Goal: Transaction & Acquisition: Purchase product/service

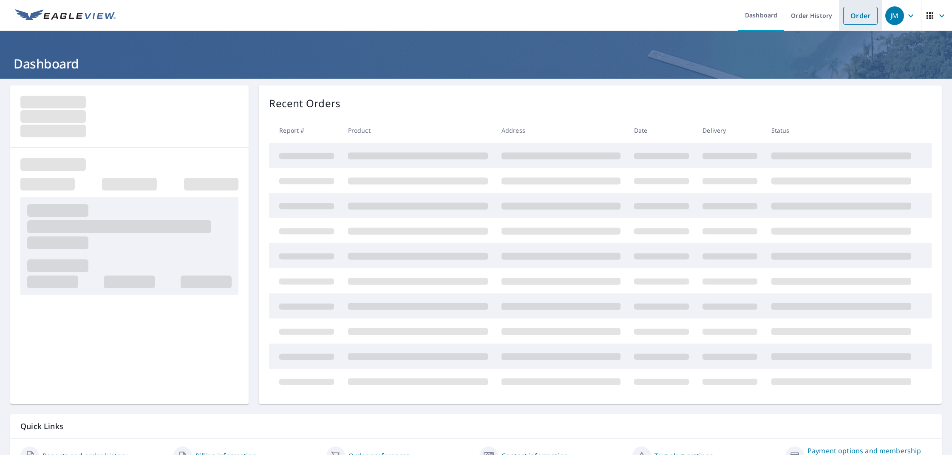
click at [863, 19] on link "Order" at bounding box center [861, 16] width 34 height 18
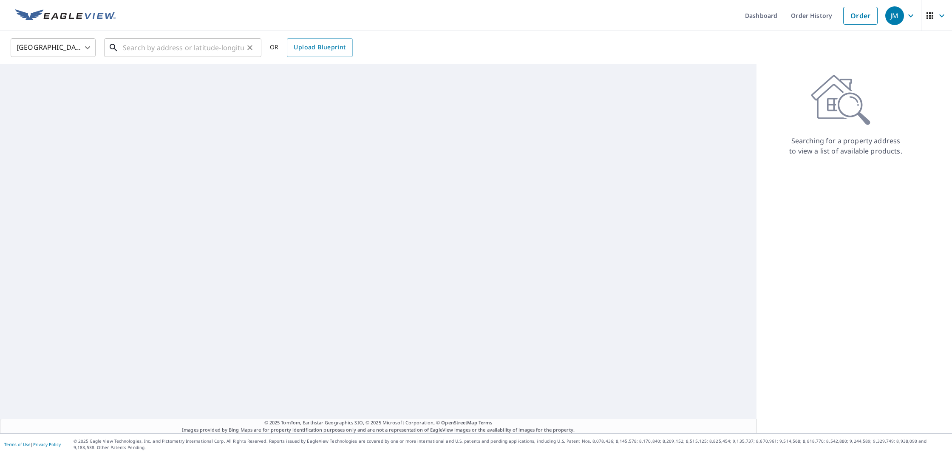
click at [174, 47] on input "text" at bounding box center [183, 48] width 121 height 24
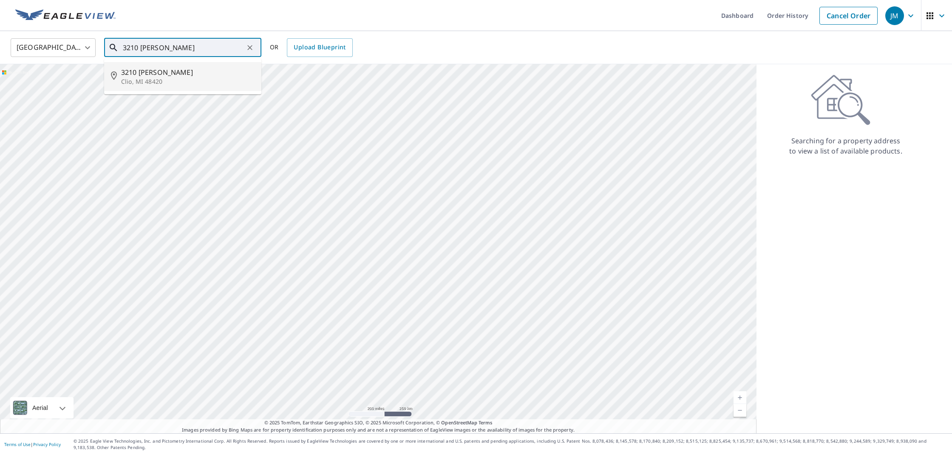
click at [190, 75] on span "3210 [PERSON_NAME]" at bounding box center [188, 72] width 134 height 10
type input "[STREET_ADDRESS][PERSON_NAME]"
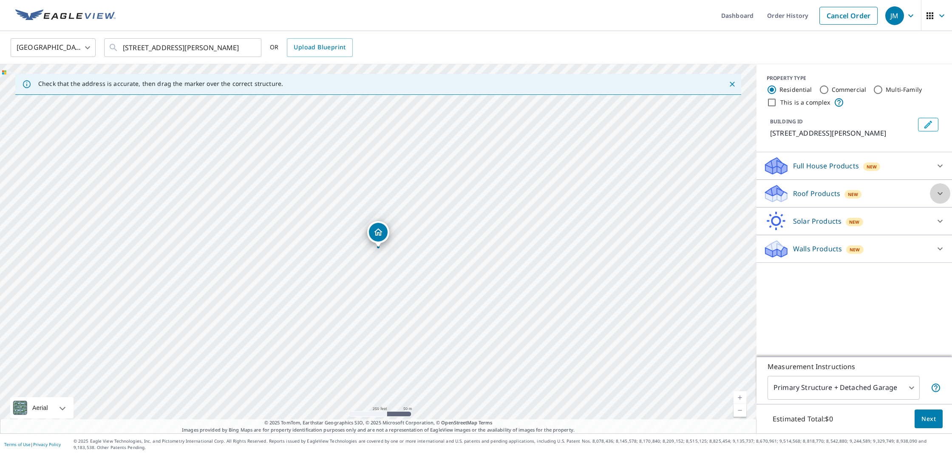
click at [932, 197] on div at bounding box center [940, 193] width 20 height 20
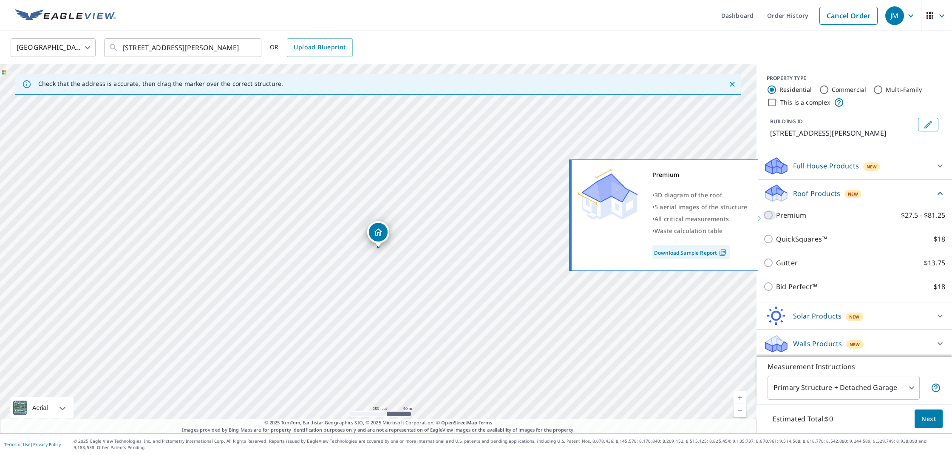
drag, startPoint x: 770, startPoint y: 216, endPoint x: 768, endPoint y: 225, distance: 9.9
click at [770, 216] on input "Premium $27.5 - $81.25" at bounding box center [770, 215] width 13 height 10
checkbox input "true"
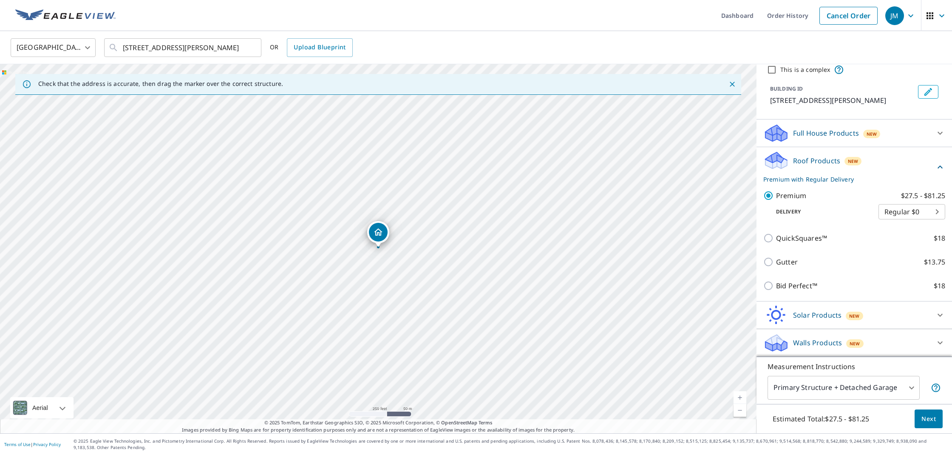
scroll to position [33, 0]
click at [929, 422] on span "Next" at bounding box center [929, 419] width 14 height 11
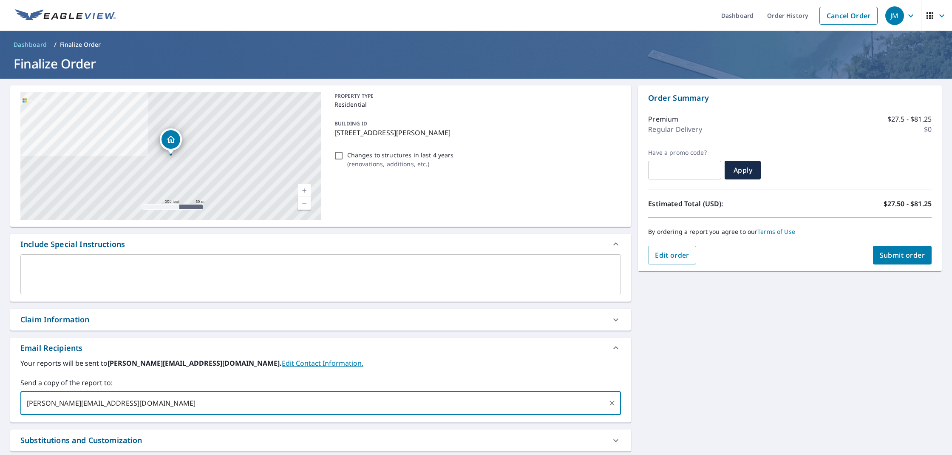
type input "[PERSON_NAME][EMAIL_ADDRESS][DOMAIN_NAME]"
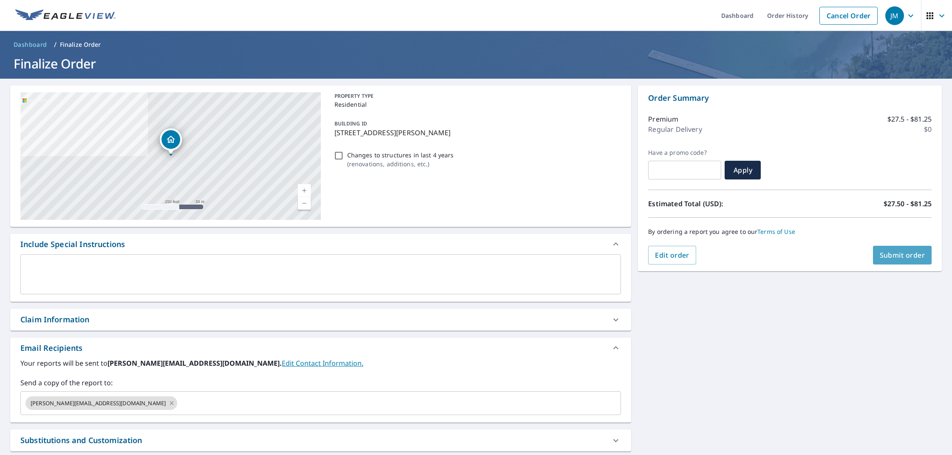
click at [891, 256] on span "Submit order" at bounding box center [902, 254] width 45 height 9
